Goal: Find specific page/section: Find specific page/section

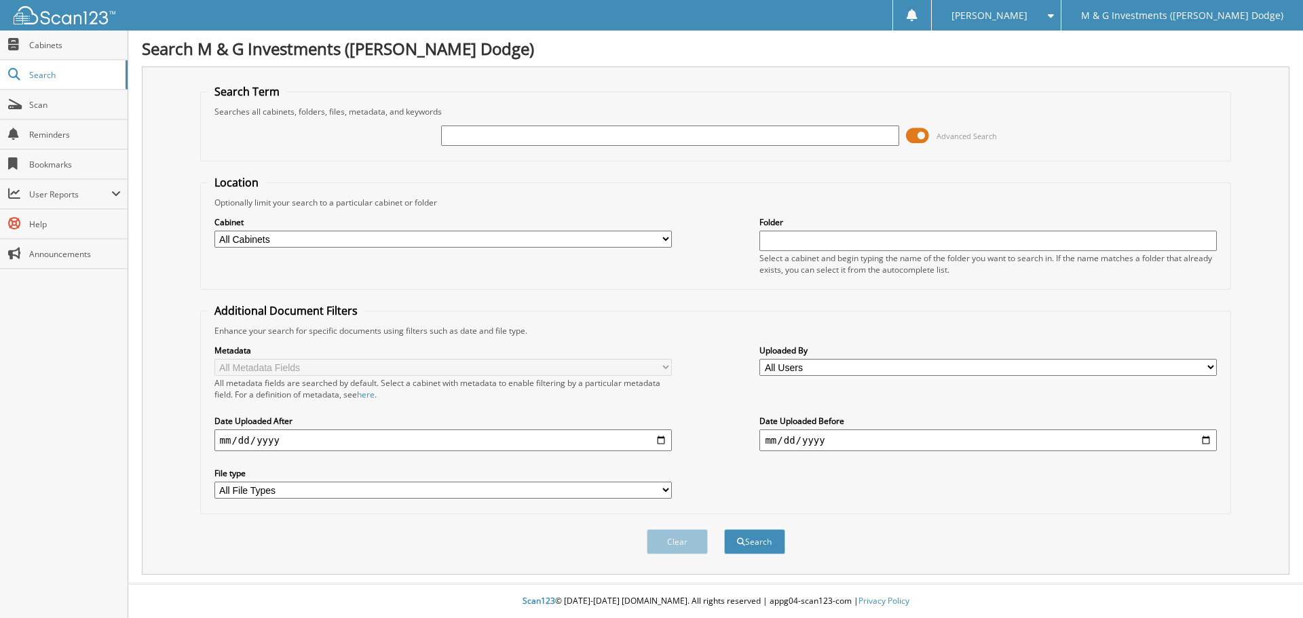
click at [394, 244] on select "All Cabinets ACCOUNTS PAYABLE ACCOUNTS RECEIVABLE CANCELLATIONS CAR DEALS CASH …" at bounding box center [444, 239] width 458 height 17
select select "19464"
click at [215, 231] on select "All Cabinets ACCOUNTS PAYABLE ACCOUNTS RECEIVABLE CANCELLATIONS CAR DEALS CASH …" at bounding box center [444, 239] width 458 height 17
click at [516, 153] on div "Advanced Search" at bounding box center [716, 135] width 1017 height 37
click at [517, 138] on input "text" at bounding box center [670, 136] width 458 height 20
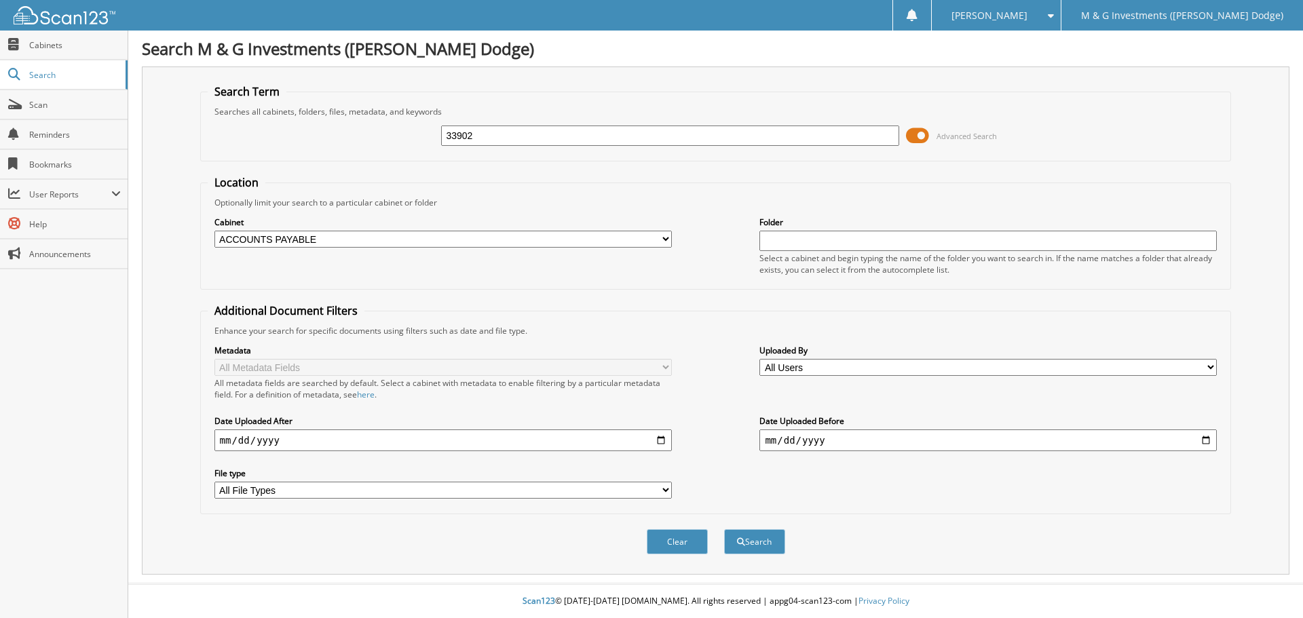
type input "33902"
click at [724, 529] on button "Search" at bounding box center [754, 541] width 61 height 25
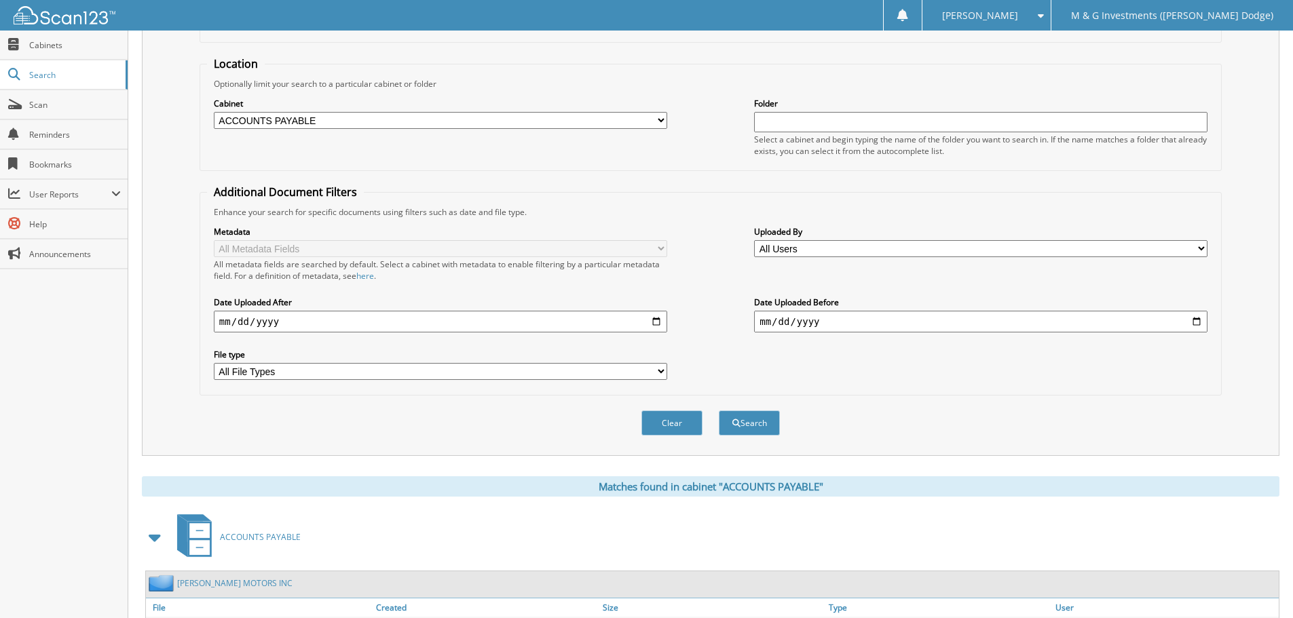
scroll to position [216, 0]
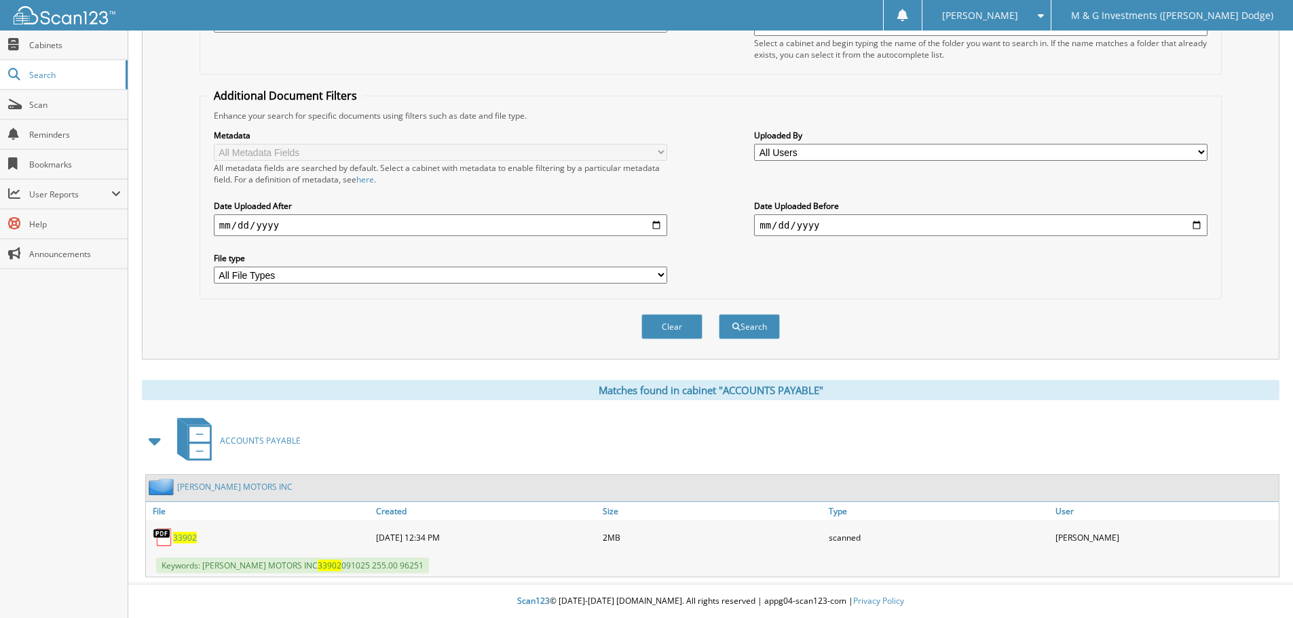
drag, startPoint x: 187, startPoint y: 544, endPoint x: 182, endPoint y: 538, distance: 7.2
drag, startPoint x: 182, startPoint y: 538, endPoint x: 172, endPoint y: 496, distance: 44.0
click at [172, 496] on div "[PERSON_NAME] MOTORS INC" at bounding box center [712, 488] width 1133 height 26
click at [210, 482] on link "[PERSON_NAME] MOTORS INC" at bounding box center [234, 487] width 115 height 12
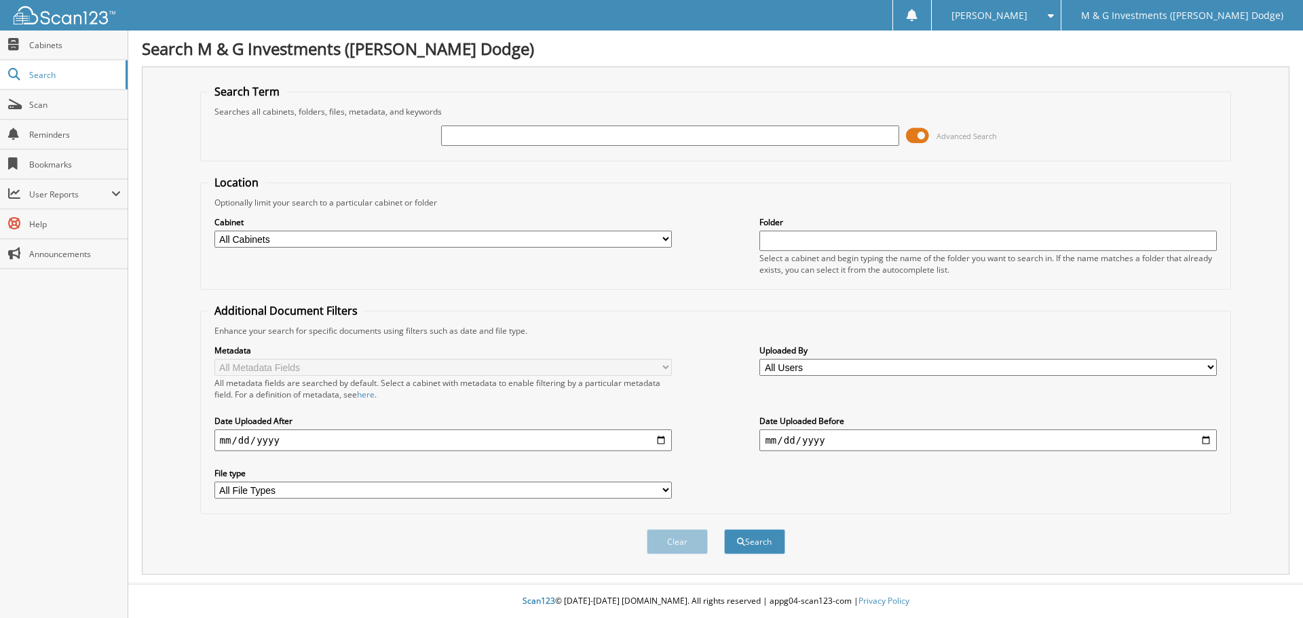
click at [516, 244] on select "All Cabinets ACCOUNTS PAYABLE ACCOUNTS RECEIVABLE CANCELLATIONS CAR DEALS CASH …" at bounding box center [444, 239] width 458 height 17
select select "19464"
click at [215, 231] on select "All Cabinets ACCOUNTS PAYABLE ACCOUNTS RECEIVABLE CANCELLATIONS CAR DEALS CASH …" at bounding box center [444, 239] width 458 height 17
click at [506, 143] on input "text" at bounding box center [670, 136] width 458 height 20
type input "33938"
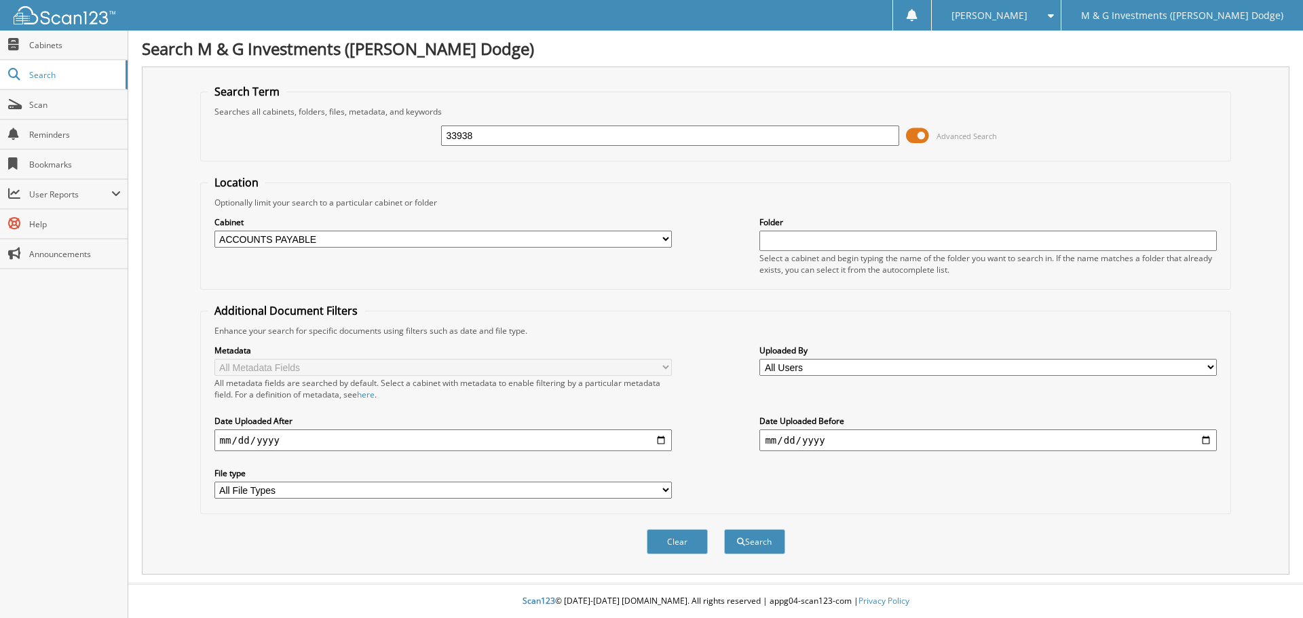
click at [724, 529] on button "Search" at bounding box center [754, 541] width 61 height 25
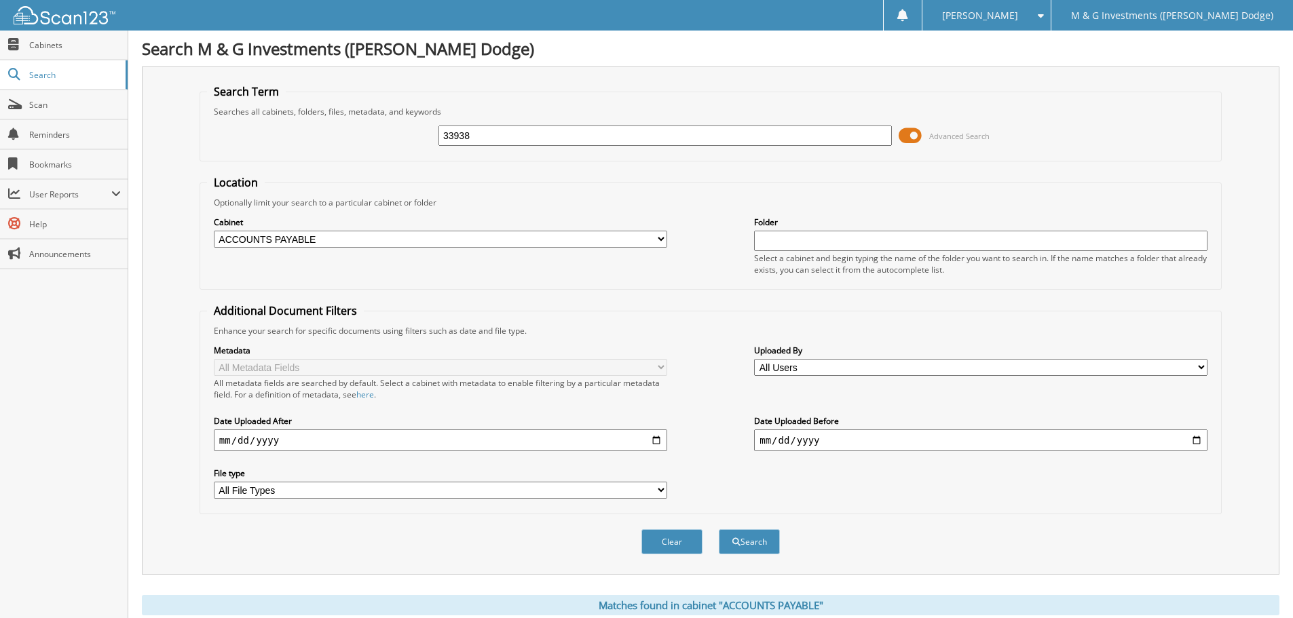
click at [498, 140] on input "33938" at bounding box center [665, 136] width 453 height 20
type input "9"
type input "33902"
click at [719, 529] on button "Search" at bounding box center [749, 541] width 61 height 25
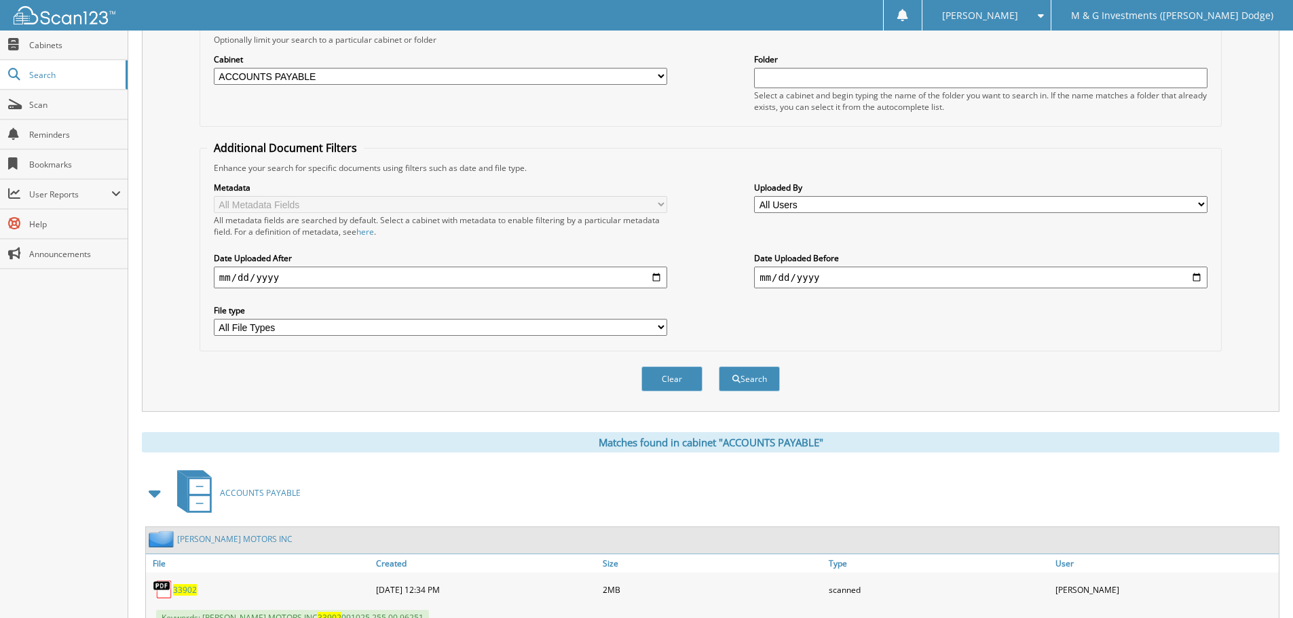
scroll to position [216, 0]
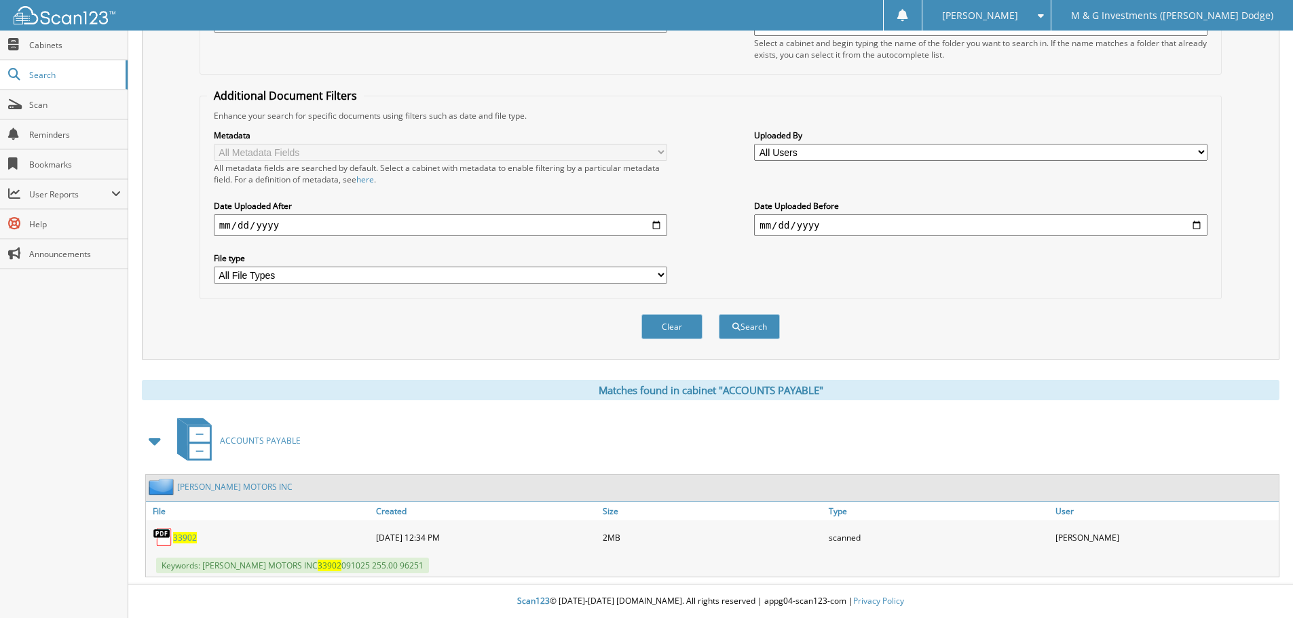
click at [191, 538] on span "33902" at bounding box center [185, 538] width 24 height 12
click at [236, 487] on link "[PERSON_NAME] MOTORS INC" at bounding box center [234, 487] width 115 height 12
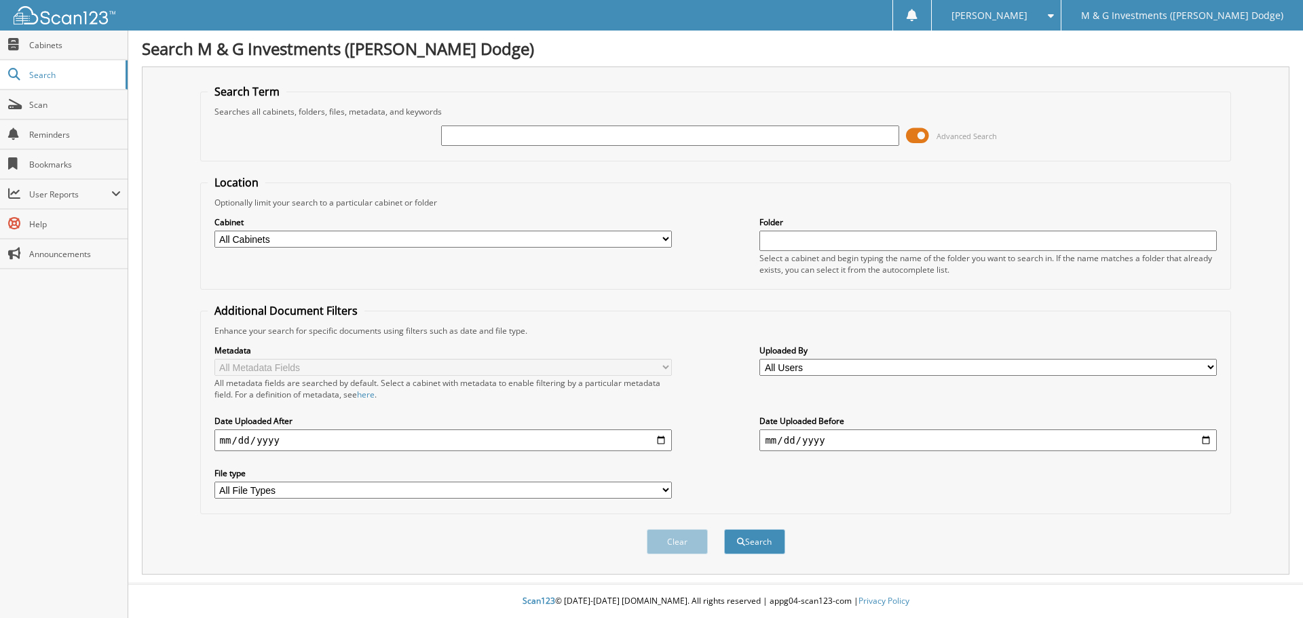
drag, startPoint x: 550, startPoint y: 240, endPoint x: 543, endPoint y: 246, distance: 9.1
click at [550, 240] on select "All Cabinets ACCOUNTS PAYABLE ACCOUNTS RECEIVABLE CANCELLATIONS CAR DEALS CASH …" at bounding box center [444, 239] width 458 height 17
select select "19464"
click at [215, 231] on select "All Cabinets ACCOUNTS PAYABLE ACCOUNTS RECEIVABLE CANCELLATIONS CAR DEALS CASH …" at bounding box center [444, 239] width 458 height 17
click at [504, 127] on input "text" at bounding box center [670, 136] width 458 height 20
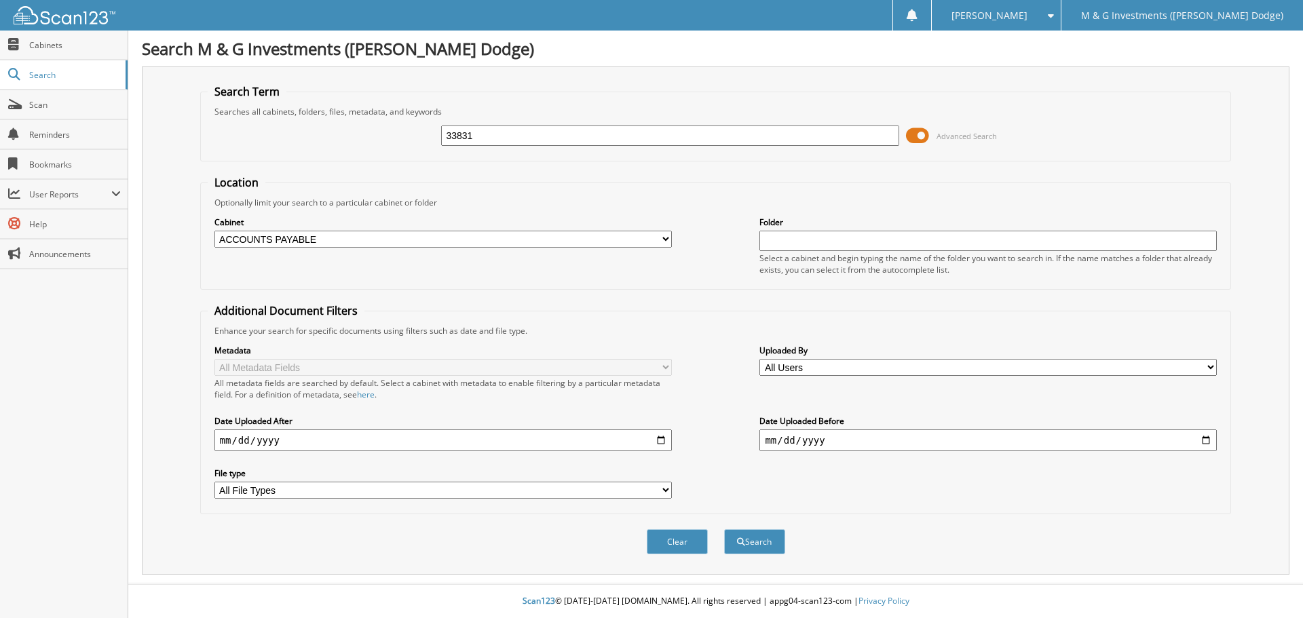
type input "33831"
click at [724, 529] on button "Search" at bounding box center [754, 541] width 61 height 25
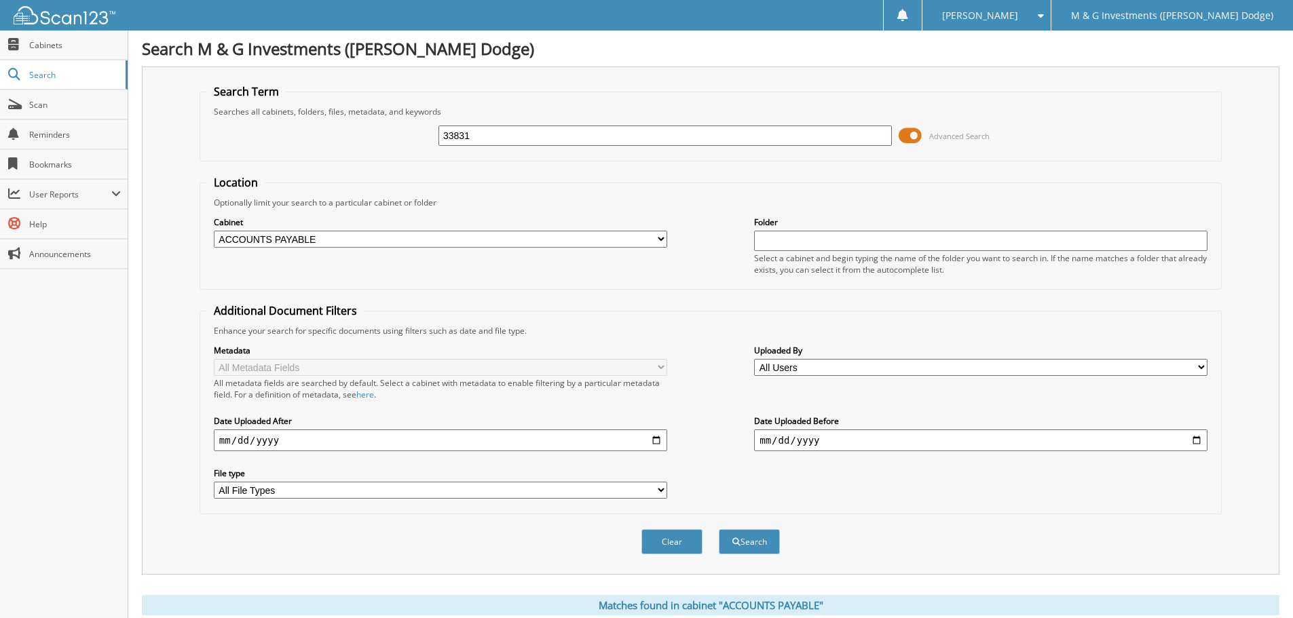
click at [493, 139] on input "33831" at bounding box center [665, 136] width 453 height 20
type input "33872"
click at [719, 529] on button "Search" at bounding box center [749, 541] width 61 height 25
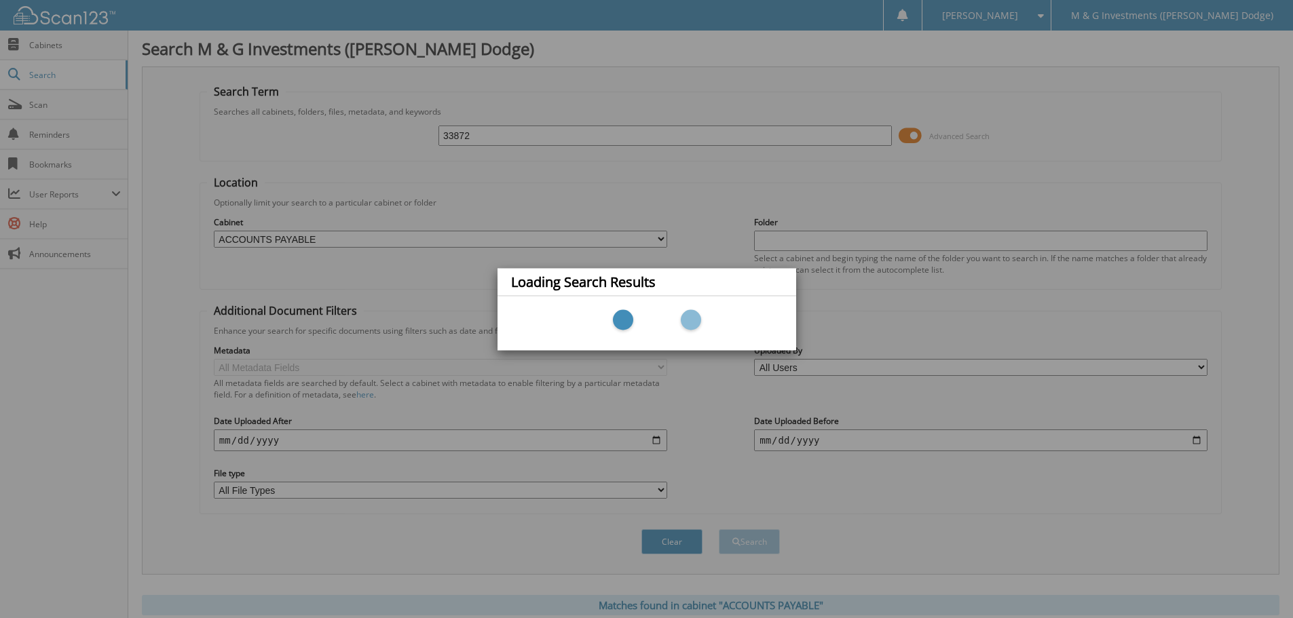
scroll to position [216, 0]
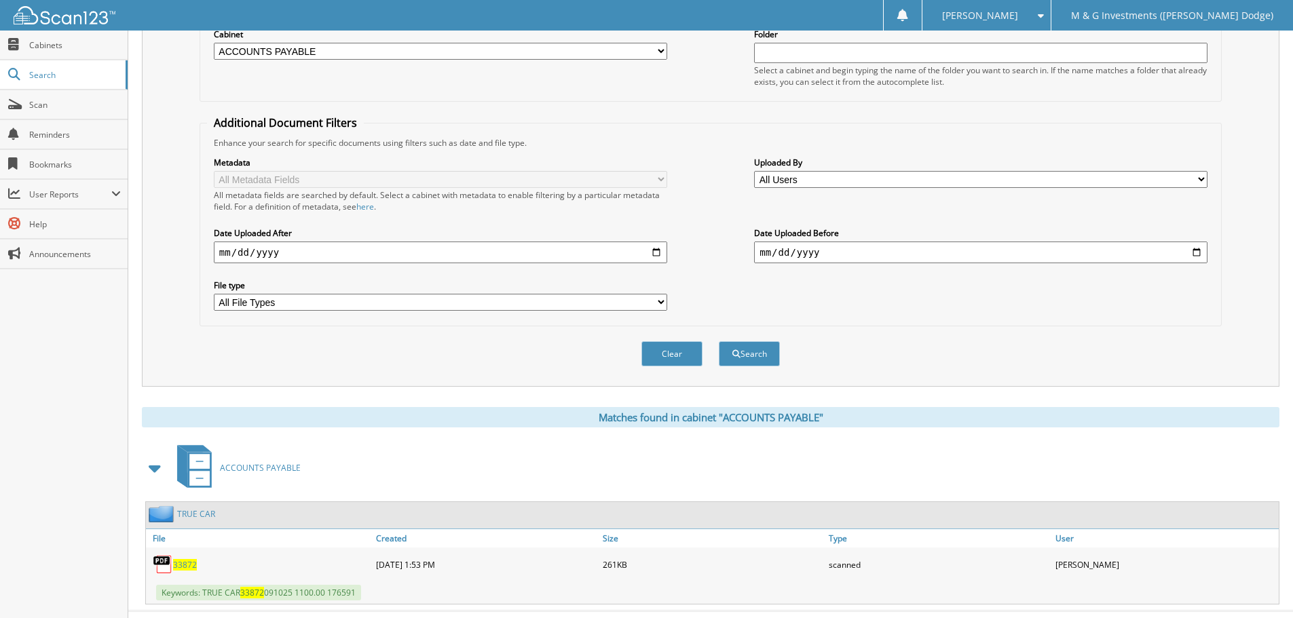
scroll to position [216, 0]
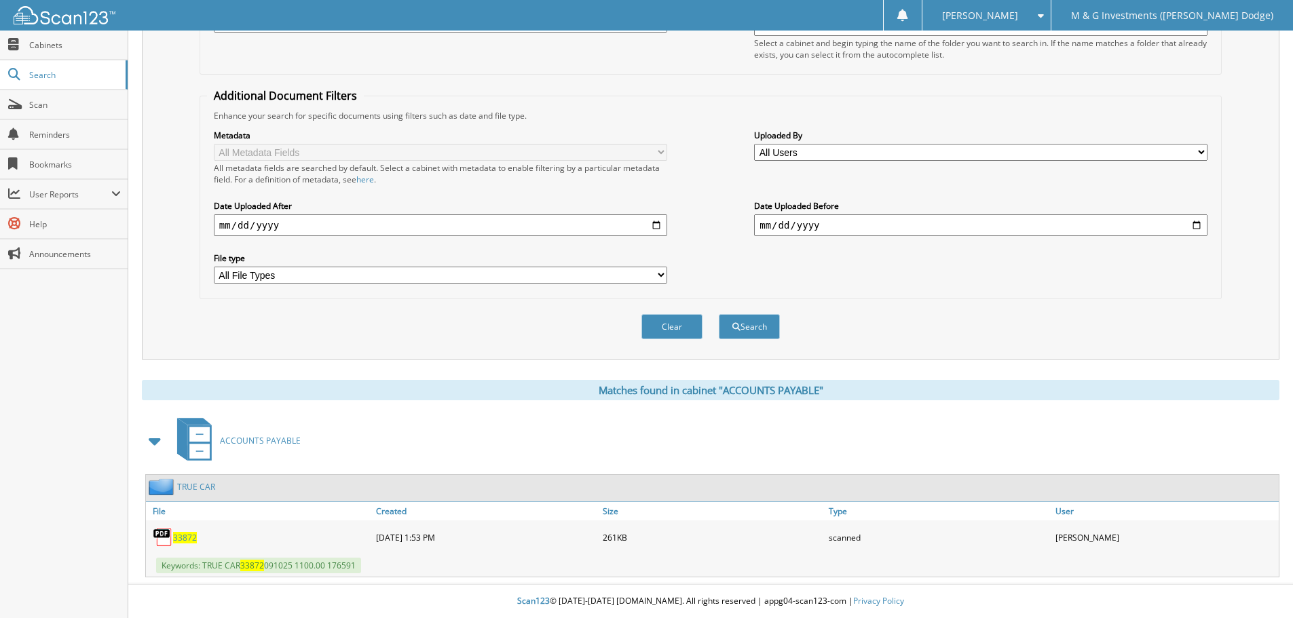
click at [182, 539] on span "33872" at bounding box center [185, 538] width 24 height 12
click at [187, 539] on span "33872" at bounding box center [185, 538] width 24 height 12
click at [213, 494] on div "TRUE CAR" at bounding box center [180, 487] width 69 height 17
click at [210, 491] on link "TRUE CAR" at bounding box center [196, 487] width 38 height 12
